Goal: Ask a question

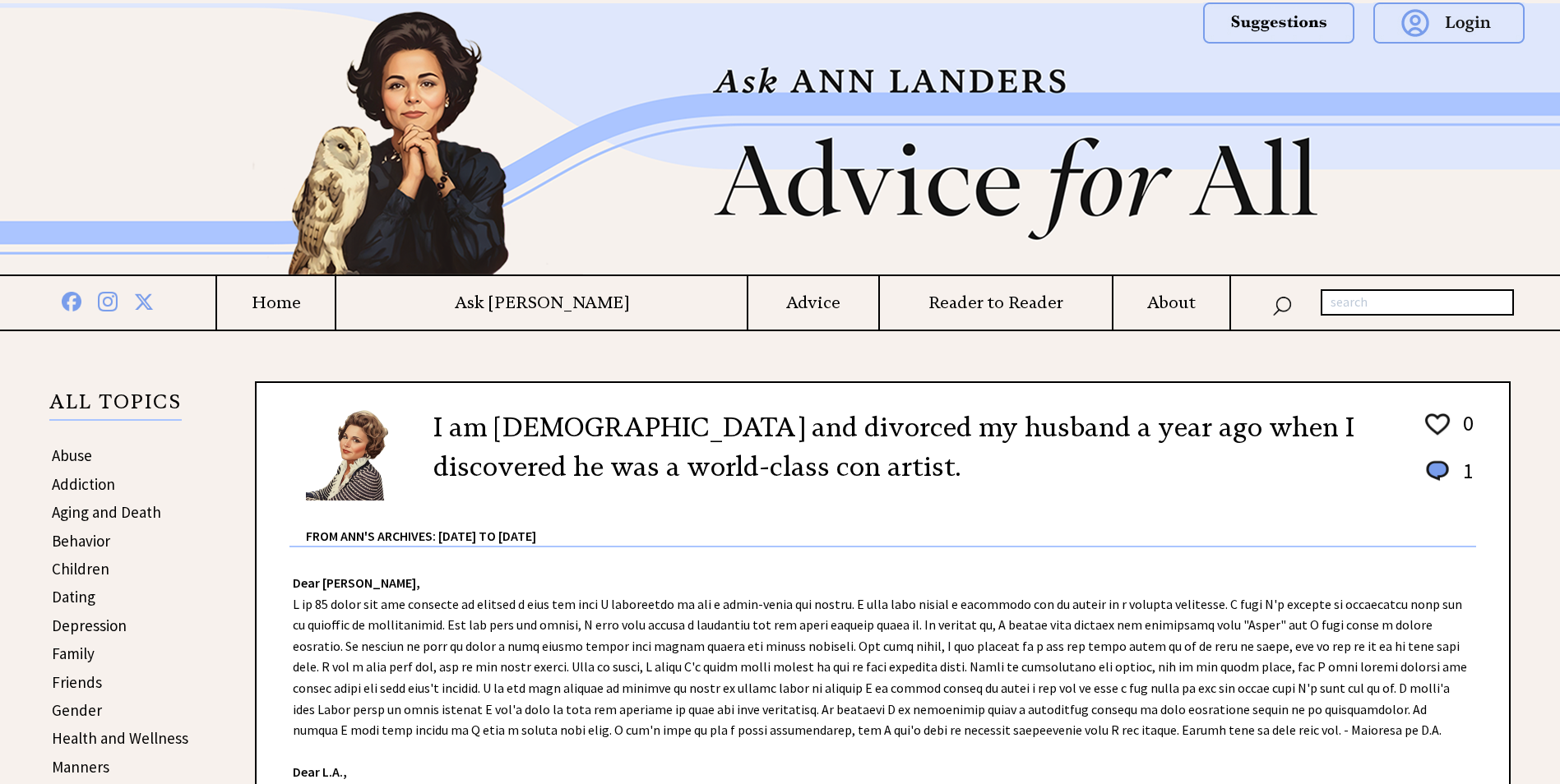
click at [541, 302] on h4 "Ask [PERSON_NAME]" at bounding box center [541, 302] width 411 height 21
click at [569, 316] on td "Ask [PERSON_NAME]" at bounding box center [540, 302] width 412 height 54
click at [561, 302] on h4 "Ask [PERSON_NAME]" at bounding box center [541, 302] width 411 height 21
